Goal: Navigation & Orientation: Go to known website

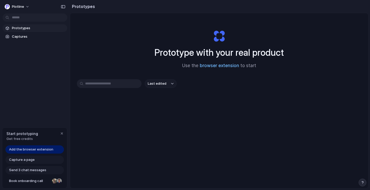
click at [218, 64] on link "browser extension" at bounding box center [219, 65] width 39 height 5
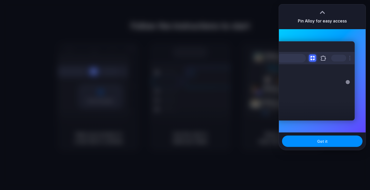
click at [322, 12] on div at bounding box center [323, 13] width 8 height 8
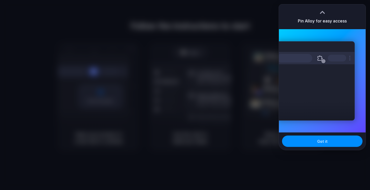
click at [211, 45] on div at bounding box center [185, 95] width 370 height 190
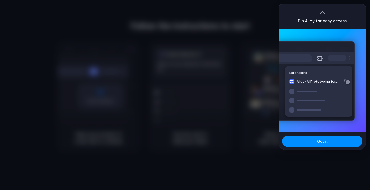
click at [250, 42] on div at bounding box center [185, 95] width 370 height 190
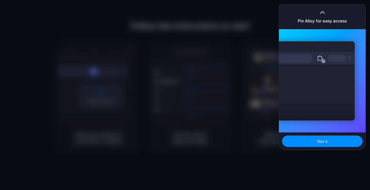
click at [260, 17] on div at bounding box center [185, 95] width 370 height 190
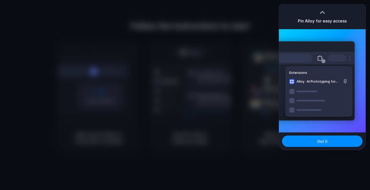
click at [323, 10] on div at bounding box center [323, 12] width 8 height 8
click at [312, 146] on button "Got it" at bounding box center [322, 141] width 80 height 11
